Goal: Task Accomplishment & Management: Manage account settings

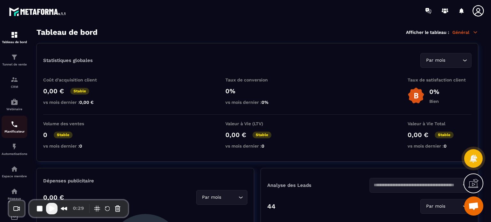
click at [13, 128] on img at bounding box center [15, 125] width 8 height 8
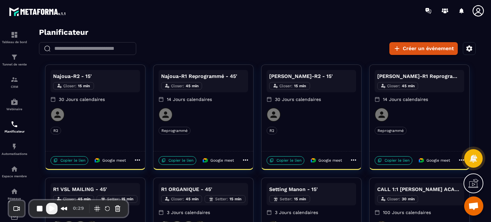
click at [217, 44] on div "​ ​ Créer un événement" at bounding box center [257, 48] width 455 height 13
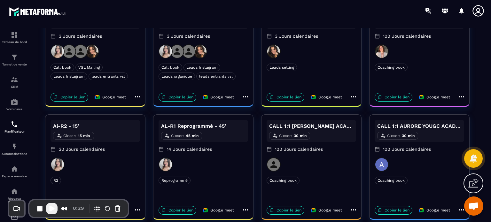
scroll to position [138, 0]
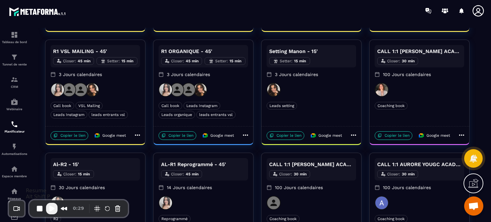
click at [53, 208] on span "Play Recording" at bounding box center [52, 209] width 8 height 8
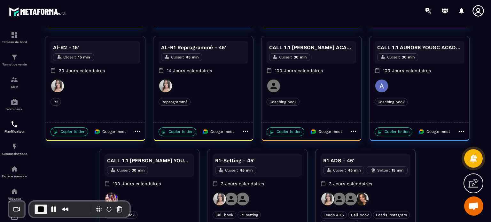
scroll to position [266, 0]
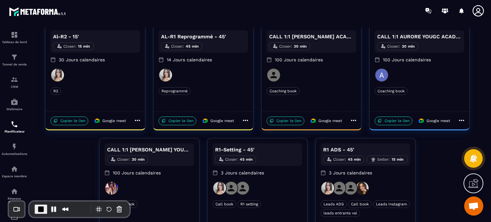
click at [385, 176] on div "R1 ADS - 45' Closer : 45 min Setter : 15 min 3 Jours calendaires" at bounding box center [366, 163] width 90 height 38
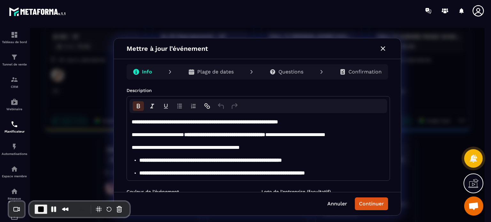
scroll to position [0, 0]
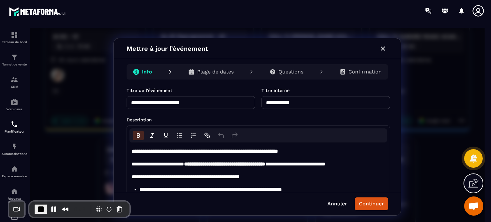
click at [212, 72] on p "Plage de dates" at bounding box center [215, 72] width 36 height 6
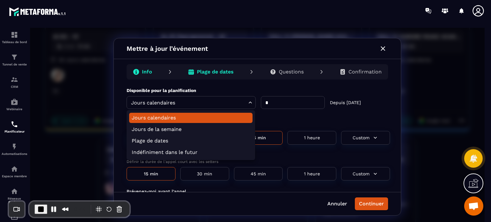
click at [380, 50] on div at bounding box center [257, 127] width 455 height 198
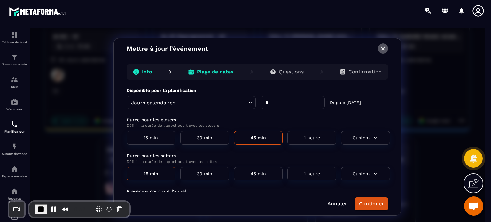
click at [381, 50] on icon "button" at bounding box center [383, 48] width 4 height 4
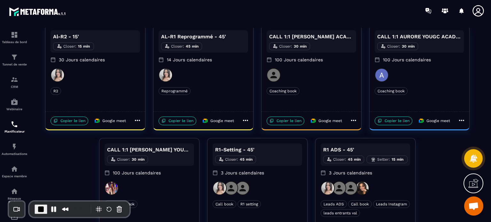
click at [425, 166] on div "Najoua-R2 - 15' Closer : 15 min 30 Jours calendaires R2 R2 Copier le lien Googl…" at bounding box center [257, 21] width 455 height 445
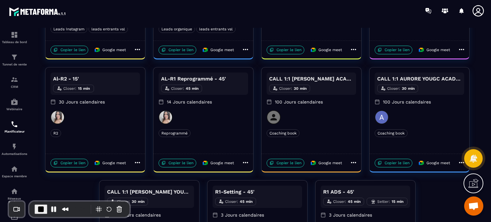
scroll to position [266, 0]
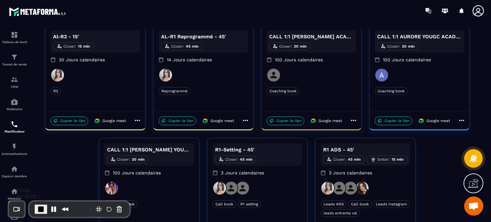
click at [40, 209] on span "End Recording" at bounding box center [41, 210] width 8 height 8
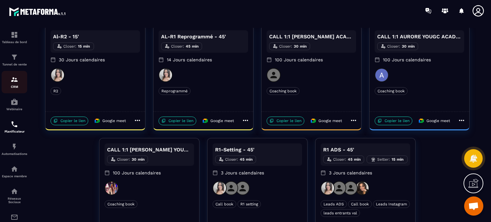
click at [13, 80] on img at bounding box center [15, 80] width 8 height 8
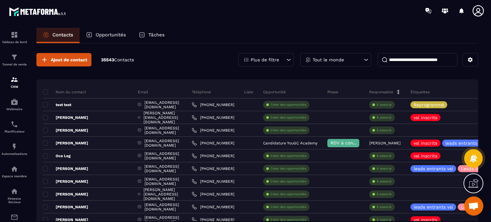
click at [360, 12] on div at bounding box center [283, 10] width 416 height 21
click at [10, 177] on p "Espace membre" at bounding box center [15, 177] width 26 height 4
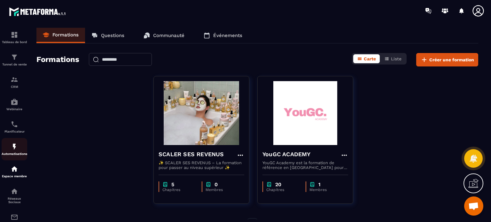
click at [14, 154] on p "Automatisations" at bounding box center [15, 154] width 26 height 4
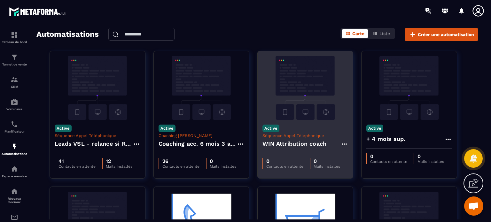
click at [312, 140] on h4 "WIN Attribution coach" at bounding box center [294, 143] width 64 height 9
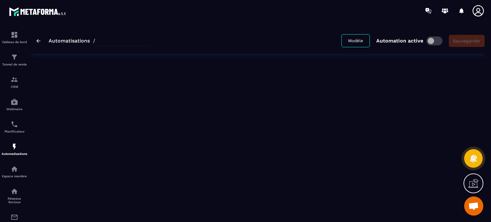
type input "**********"
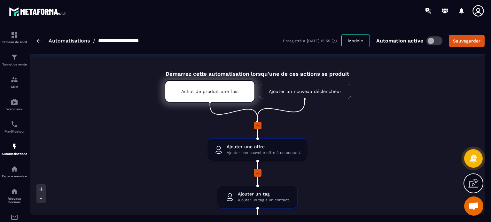
click at [284, 84] on link "Ajouter un nouveau déclencheur" at bounding box center [305, 91] width 92 height 15
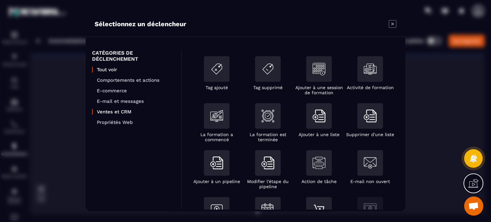
click at [124, 110] on p "Ventes et CRM" at bounding box center [136, 112] width 78 height 6
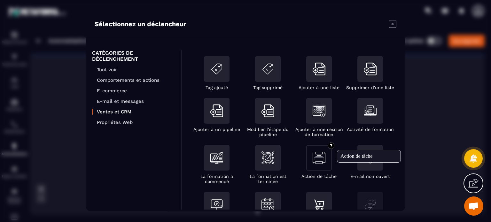
click at [321, 154] on img "Modal window" at bounding box center [319, 158] width 13 height 13
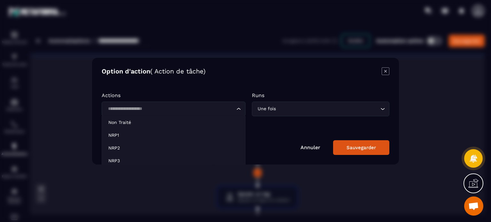
click at [216, 107] on input "Search for option" at bounding box center [170, 109] width 129 height 7
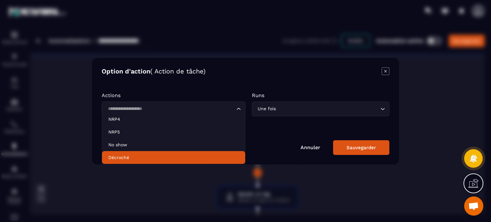
scroll to position [22, 0]
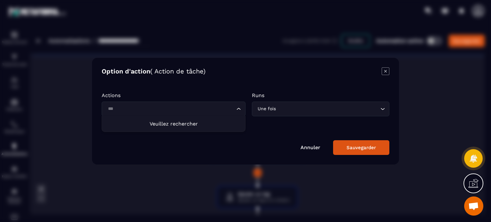
type input "***"
click at [388, 72] on icon "Modal window" at bounding box center [386, 71] width 8 height 8
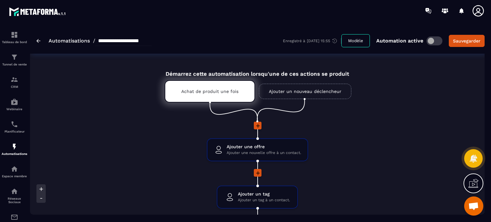
click at [297, 94] on link "Ajouter un nouveau déclencheur" at bounding box center [305, 91] width 92 height 15
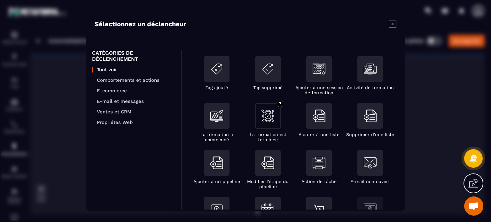
scroll to position [64, 0]
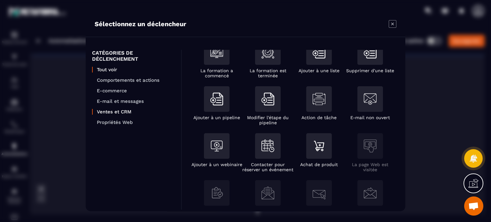
click at [129, 113] on p "Ventes et CRM" at bounding box center [136, 112] width 78 height 6
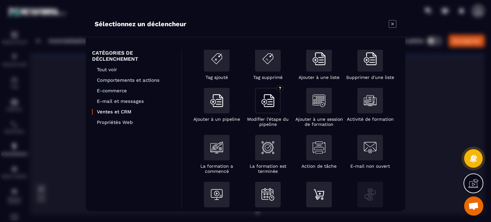
scroll to position [0, 0]
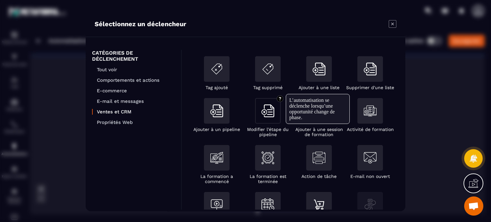
click at [267, 113] on img "Modal window" at bounding box center [268, 111] width 13 height 13
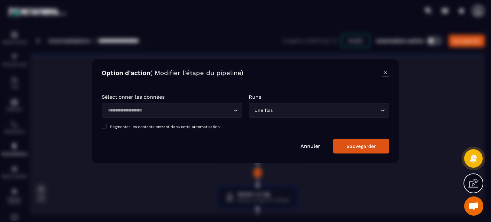
click at [176, 114] on input "Search for option" at bounding box center [169, 110] width 126 height 7
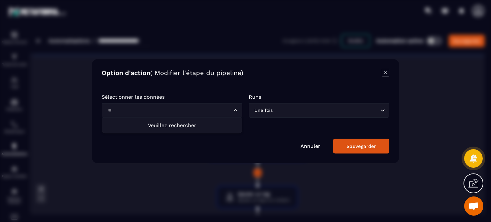
type input "*"
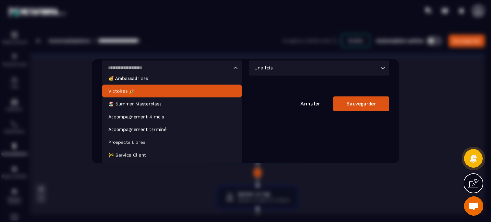
scroll to position [66, 0]
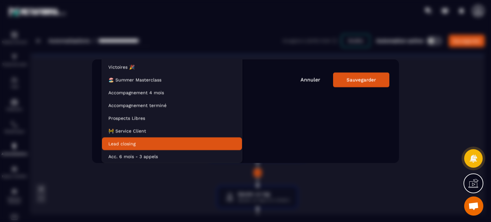
click at [157, 140] on li "Lead closing" at bounding box center [172, 143] width 140 height 13
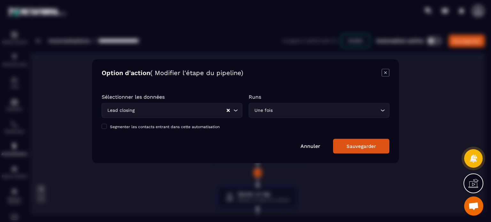
scroll to position [0, 0]
click at [272, 112] on div "Une fois" at bounding box center [315, 110] width 127 height 7
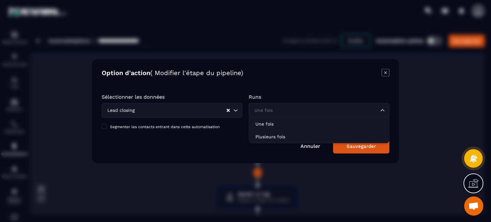
click at [153, 113] on input "Search for option" at bounding box center [181, 110] width 90 height 7
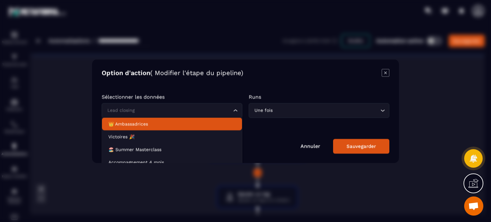
click at [386, 74] on icon "Modal window" at bounding box center [386, 73] width 8 height 8
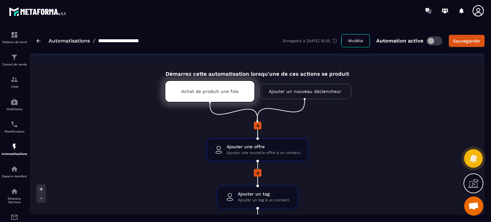
click at [285, 90] on link "Ajouter un nouveau déclencheur" at bounding box center [305, 91] width 92 height 15
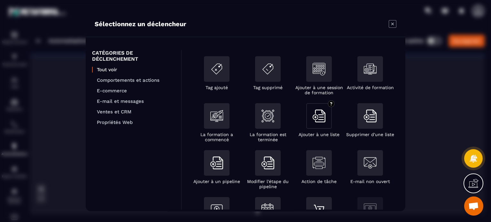
click at [316, 130] on div "Modal window" at bounding box center [319, 117] width 26 height 29
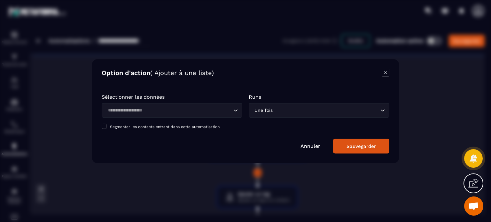
click at [153, 107] on div "Loading..." at bounding box center [172, 110] width 141 height 15
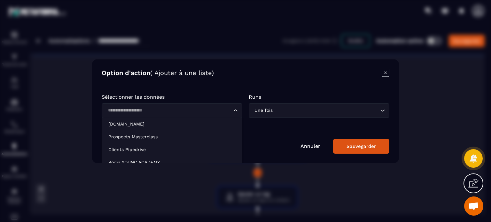
type input "*"
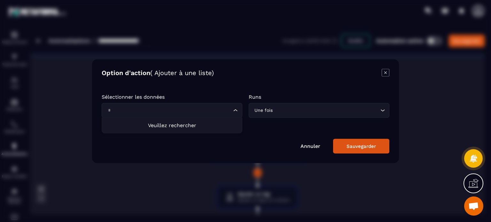
type input "*"
click at [383, 76] on icon "Modal window" at bounding box center [386, 73] width 8 height 8
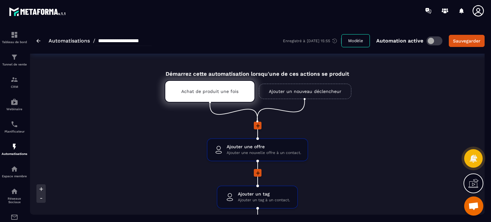
click at [312, 90] on link "Ajouter un nouveau déclencheur" at bounding box center [305, 91] width 92 height 15
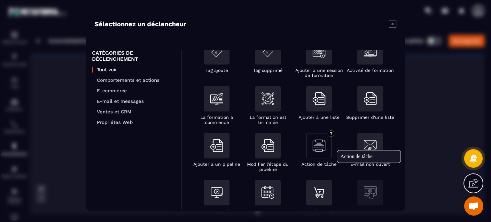
scroll to position [32, 0]
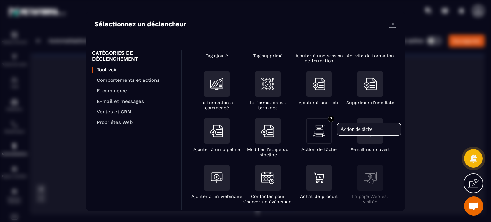
click at [325, 140] on div "Modal window" at bounding box center [319, 131] width 26 height 26
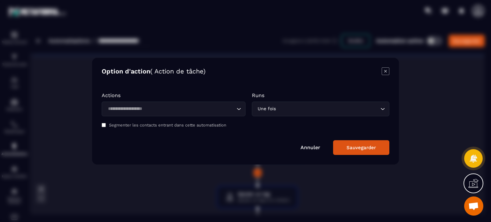
click at [173, 112] on input "Search for option" at bounding box center [170, 109] width 129 height 7
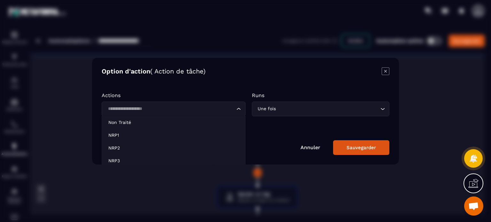
type input "*"
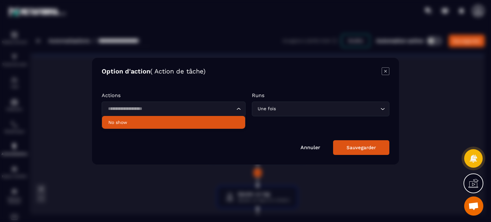
click at [388, 71] on icon "Modal window" at bounding box center [386, 71] width 8 height 8
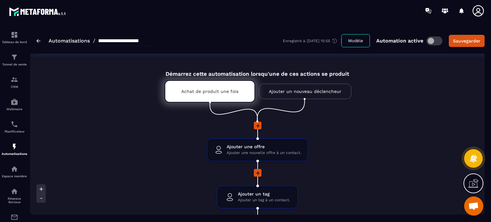
click at [323, 87] on link "Ajouter un nouveau déclencheur" at bounding box center [305, 91] width 92 height 15
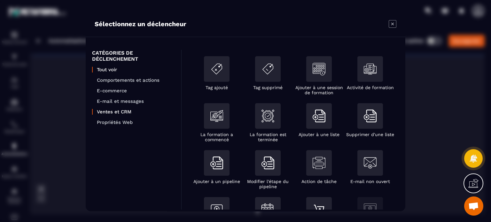
click at [104, 113] on p "Ventes et CRM" at bounding box center [136, 112] width 78 height 6
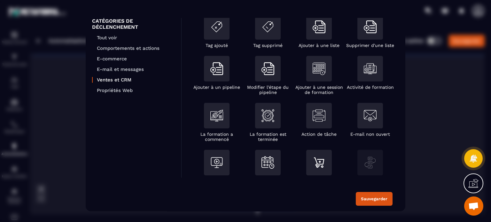
scroll to position [0, 0]
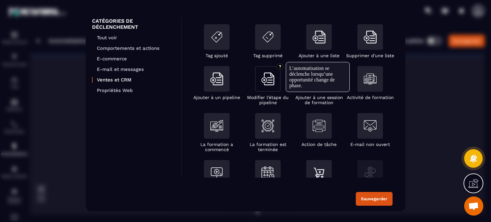
click at [273, 83] on img "Modal window" at bounding box center [268, 79] width 13 height 13
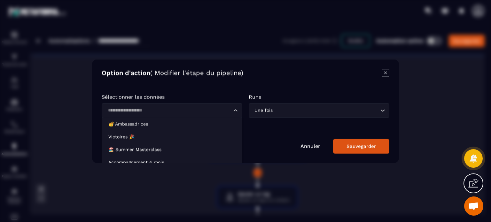
click at [160, 114] on div "Loading..." at bounding box center [172, 110] width 141 height 15
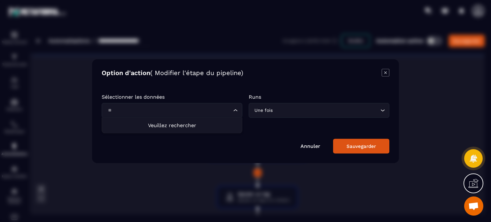
type input "*"
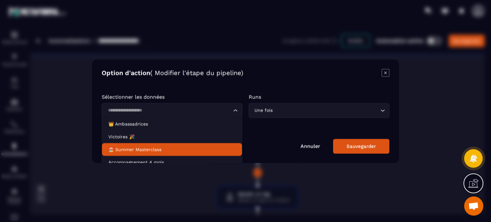
click at [153, 148] on p "🏖️ Summer Masterclass" at bounding box center [171, 149] width 127 height 6
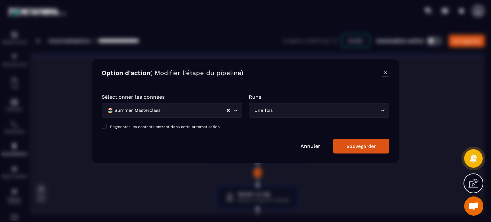
click at [387, 73] on icon "Modal window" at bounding box center [386, 73] width 8 height 8
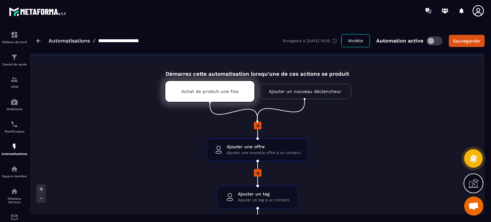
click at [289, 88] on link "Ajouter un nouveau déclencheur" at bounding box center [305, 91] width 92 height 15
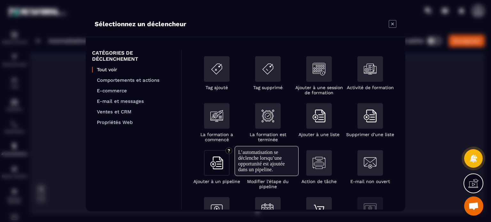
click at [211, 167] on img "Modal window" at bounding box center [216, 163] width 13 height 13
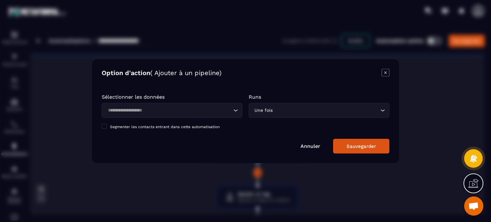
click at [196, 112] on input "Search for option" at bounding box center [169, 110] width 126 height 7
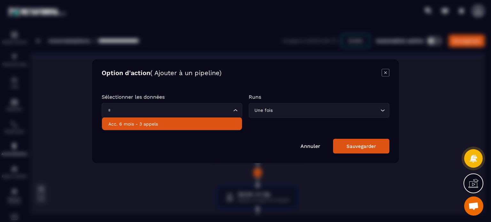
click at [175, 125] on p "Acc. 6 mois - 3 appels" at bounding box center [171, 124] width 127 height 6
type input "*"
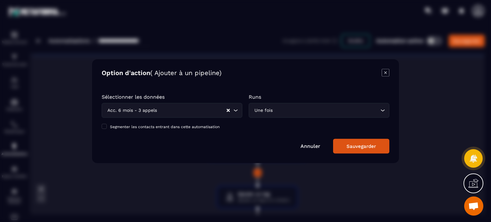
click at [354, 154] on div "Option d'action ( Ajouter à un pipeline) Sélectionner les données Acc. 6 mois -…" at bounding box center [245, 111] width 307 height 104
click at [348, 145] on div "Sauvegarder" at bounding box center [361, 146] width 29 height 6
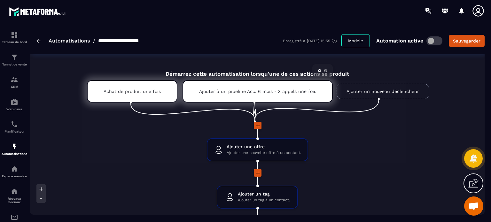
click at [239, 94] on div "Ajouter à un pipeline Acc. 6 mois - 3 appels une fois" at bounding box center [258, 91] width 150 height 22
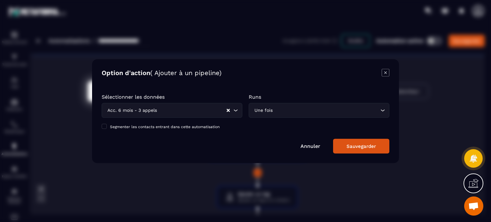
click at [386, 75] on icon "Modal window" at bounding box center [386, 73] width 8 height 8
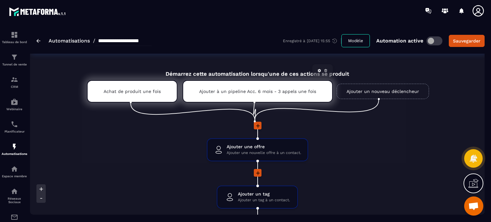
click at [324, 71] on icon at bounding box center [326, 71] width 4 height 4
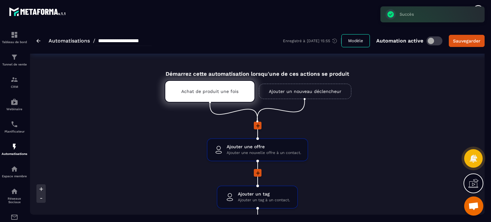
click at [278, 89] on link "Ajouter un nouveau déclencheur" at bounding box center [305, 91] width 92 height 15
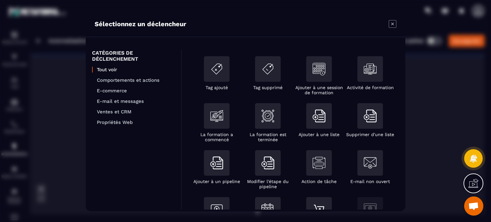
click at [393, 23] on icon "Modal window" at bounding box center [393, 24] width 8 height 8
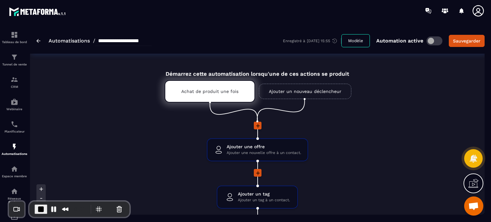
click at [287, 89] on link "Ajouter un nouveau déclencheur" at bounding box center [305, 91] width 92 height 15
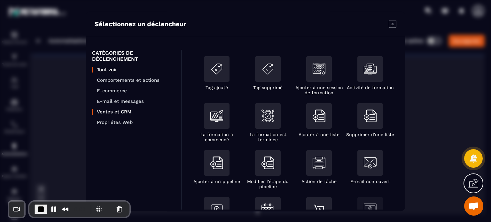
click at [124, 112] on p "Ventes et CRM" at bounding box center [136, 112] width 78 height 6
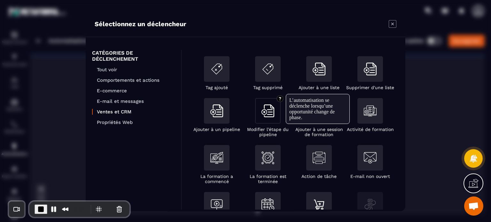
click at [265, 121] on div "Modal window" at bounding box center [268, 111] width 26 height 26
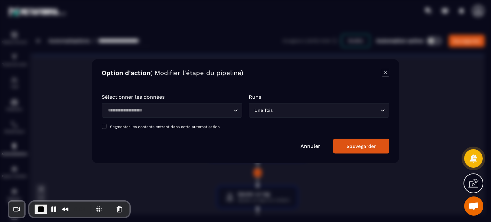
click at [199, 106] on div "Loading..." at bounding box center [172, 110] width 141 height 15
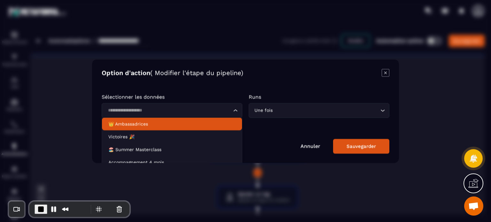
click at [174, 126] on p "👑 Ambassadrices" at bounding box center [171, 124] width 127 height 6
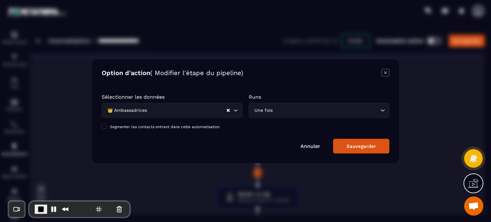
click at [384, 73] on icon "Modal window" at bounding box center [386, 73] width 8 height 8
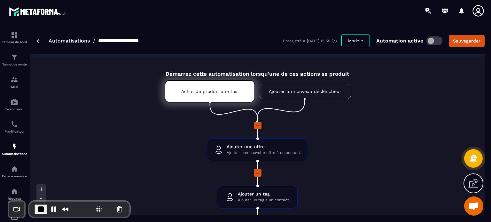
click at [277, 93] on link "Ajouter un nouveau déclencheur" at bounding box center [305, 91] width 92 height 15
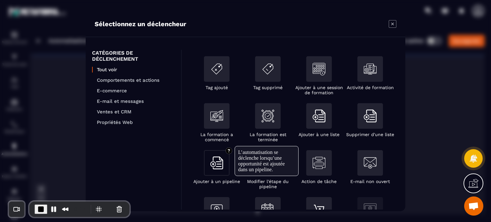
click at [212, 171] on div "Modal window" at bounding box center [217, 163] width 26 height 26
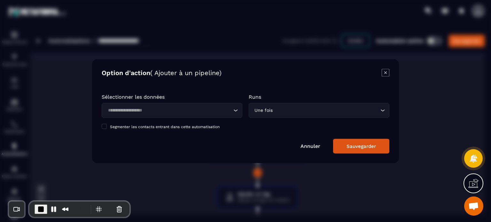
click at [198, 114] on div "Loading..." at bounding box center [172, 110] width 141 height 15
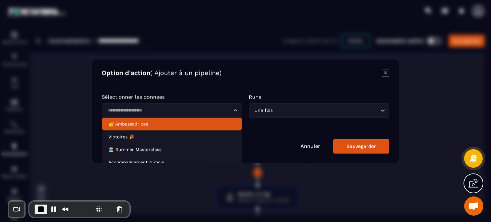
click at [185, 130] on li "👑 Ambassadrices" at bounding box center [172, 123] width 140 height 13
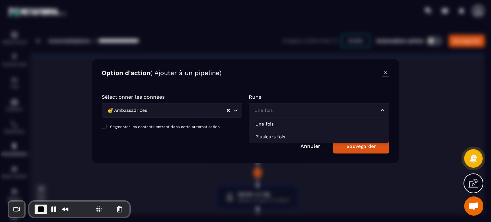
click at [264, 115] on div "Une fois Loading..." at bounding box center [319, 110] width 141 height 15
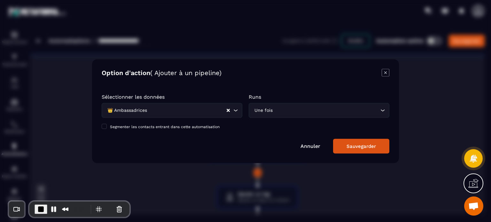
click at [384, 70] on icon "Modal window" at bounding box center [386, 73] width 8 height 8
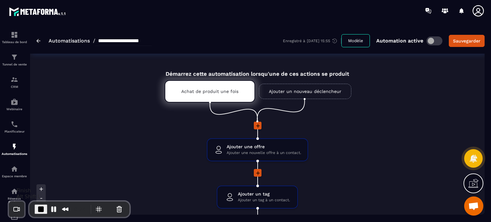
click at [41, 208] on span "End Recording" at bounding box center [41, 210] width 8 height 8
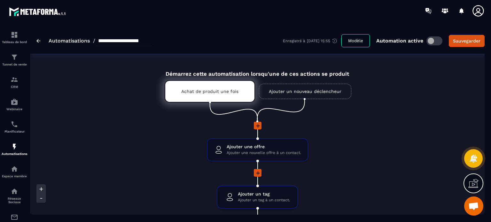
click at [297, 90] on link "Ajouter un nouveau déclencheur" at bounding box center [305, 91] width 92 height 15
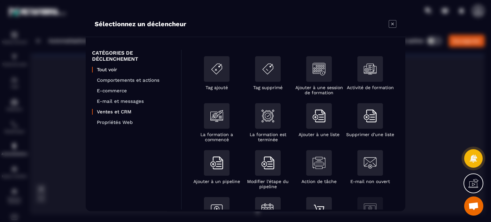
click at [121, 112] on p "Ventes et CRM" at bounding box center [136, 112] width 78 height 6
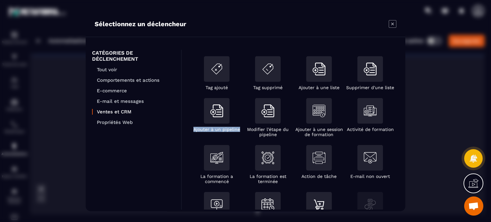
drag, startPoint x: 191, startPoint y: 129, endPoint x: 239, endPoint y: 134, distance: 48.2
click at [239, 134] on ul "Tag ajouté Tag supprimé Ajouter à une liste Supprimer d'une liste Ajouter à un …" at bounding box center [293, 147] width 205 height 183
copy p "Ajouter à un pipeline"
drag, startPoint x: 246, startPoint y: 129, endPoint x: 280, endPoint y: 138, distance: 35.8
click at [280, 138] on ul "Tag ajouté Tag supprimé Ajouter à une liste Supprimer d'une liste Ajouter à un …" at bounding box center [293, 147] width 205 height 183
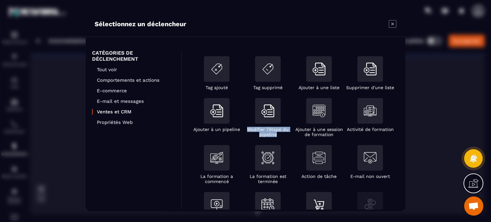
copy p "Modifier l'étape du pipeline"
click at [393, 21] on icon "Modal window" at bounding box center [393, 24] width 8 height 8
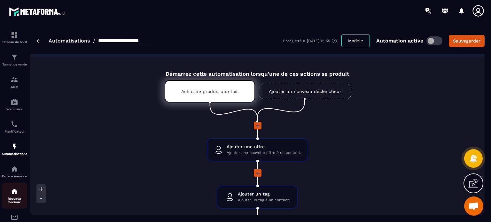
click at [8, 203] on p "Réseaux Sociaux" at bounding box center [15, 200] width 26 height 7
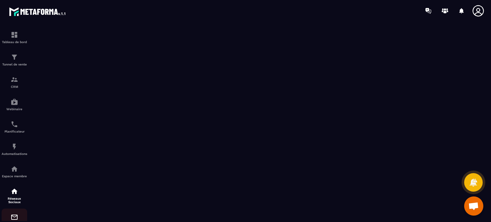
click at [14, 218] on img at bounding box center [15, 218] width 8 height 8
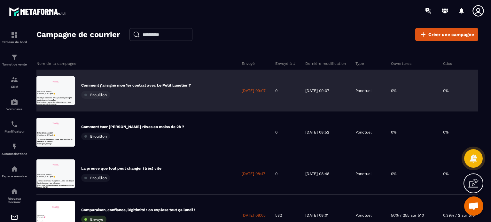
click at [141, 85] on p "Comment j’ai signé mon 1er contrat avec Le Petit Lunetier ?" at bounding box center [136, 85] width 110 height 5
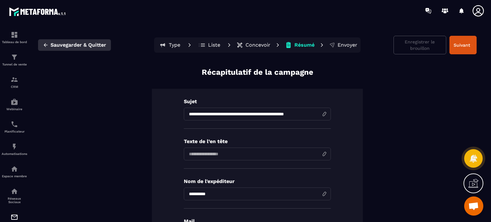
click at [63, 43] on span "Sauvegarder & Quitter" at bounding box center [79, 45] width 56 height 6
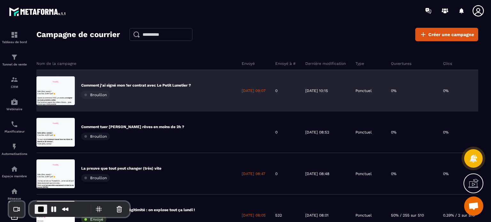
click at [153, 83] on p "Comment j’ai signé mon 1er contrat avec Le Petit Lunetier ?" at bounding box center [136, 85] width 110 height 5
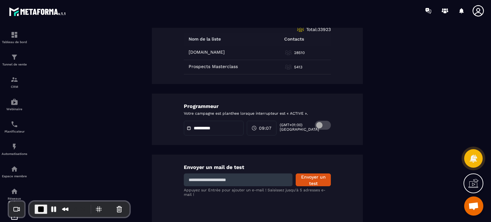
scroll to position [333, 0]
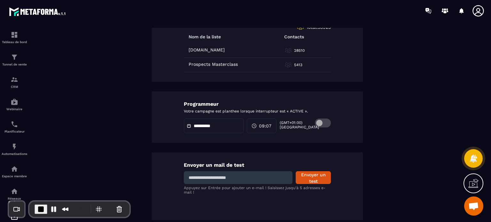
click at [198, 122] on div "**********" at bounding box center [214, 126] width 60 height 15
click at [257, 125] on icon at bounding box center [254, 125] width 5 height 5
click at [220, 123] on div "**********" at bounding box center [214, 126] width 60 height 15
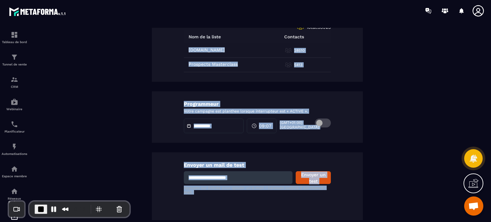
drag, startPoint x: 482, startPoint y: 170, endPoint x: 482, endPoint y: 65, distance: 105.2
click at [482, 65] on div "**********" at bounding box center [245, 111] width 491 height 222
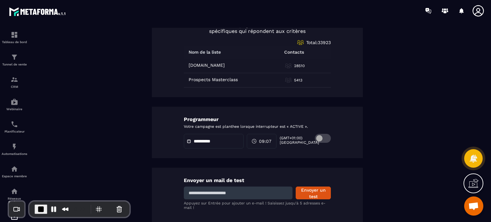
scroll to position [320, 0]
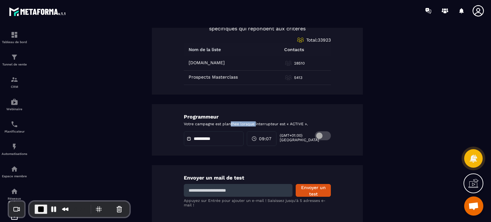
drag, startPoint x: 228, startPoint y: 122, endPoint x: 253, endPoint y: 122, distance: 24.9
click at [253, 122] on p "Votre campagne est planthee lorsque interrupteur est « ACTIVE »." at bounding box center [257, 123] width 147 height 5
click at [321, 135] on span at bounding box center [323, 135] width 16 height 9
click at [213, 138] on input "**********" at bounding box center [216, 139] width 45 height 5
click at [315, 134] on span at bounding box center [323, 135] width 16 height 9
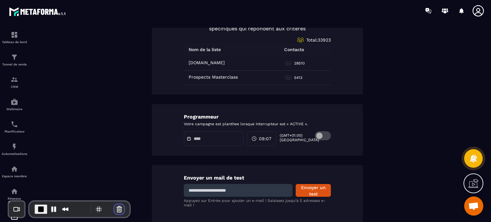
click at [116, 208] on button "Cancel Recording" at bounding box center [119, 209] width 10 height 10
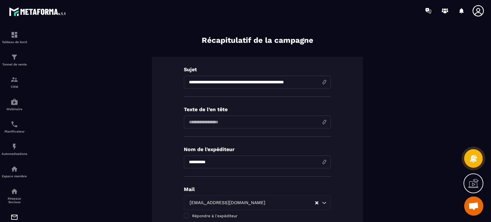
scroll to position [0, 0]
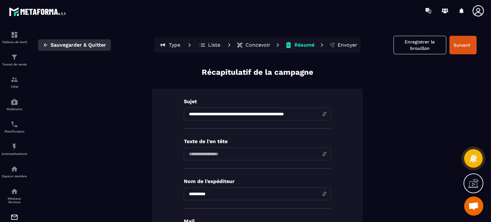
click at [65, 51] on button "Sauvegarder & Quitter" at bounding box center [74, 45] width 73 height 12
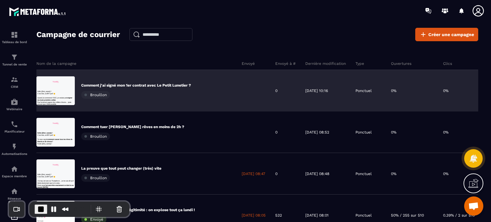
click at [137, 86] on p "Comment j’ai signé mon 1er contrat avec Le Petit Lunetier ?" at bounding box center [136, 85] width 110 height 5
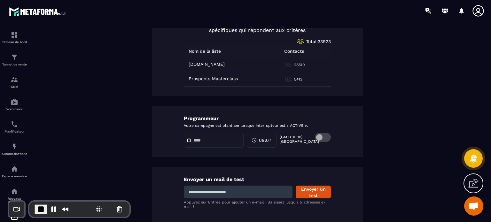
scroll to position [333, 0]
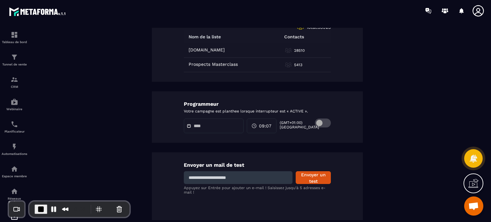
click at [324, 122] on span at bounding box center [323, 123] width 16 height 9
click at [202, 124] on input "text" at bounding box center [216, 126] width 45 height 5
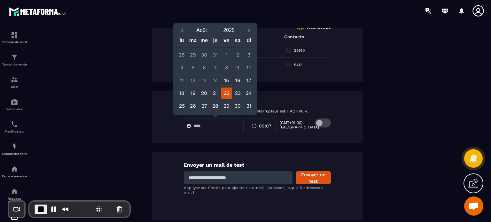
click at [227, 92] on div "22" at bounding box center [226, 93] width 11 height 11
type input "**********"
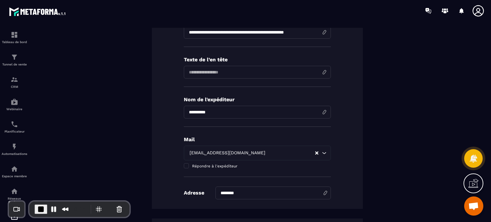
scroll to position [0, 0]
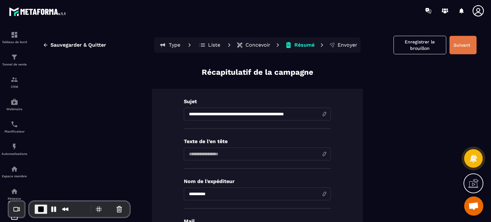
click at [459, 46] on button "Suivant" at bounding box center [463, 45] width 27 height 19
click at [453, 46] on button "Suivant" at bounding box center [463, 45] width 27 height 19
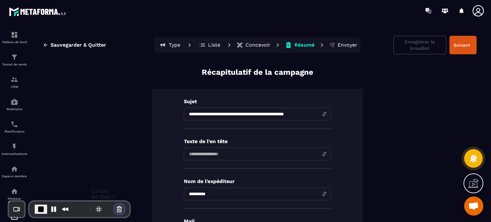
click at [117, 209] on button "Cancel Recording" at bounding box center [119, 209] width 10 height 10
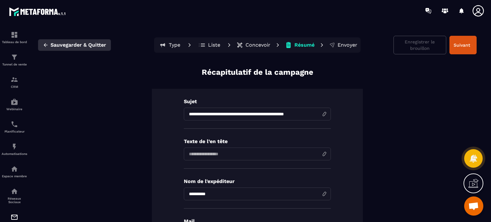
click at [48, 44] on icon "button" at bounding box center [46, 45] width 6 height 6
